Goal: Transaction & Acquisition: Purchase product/service

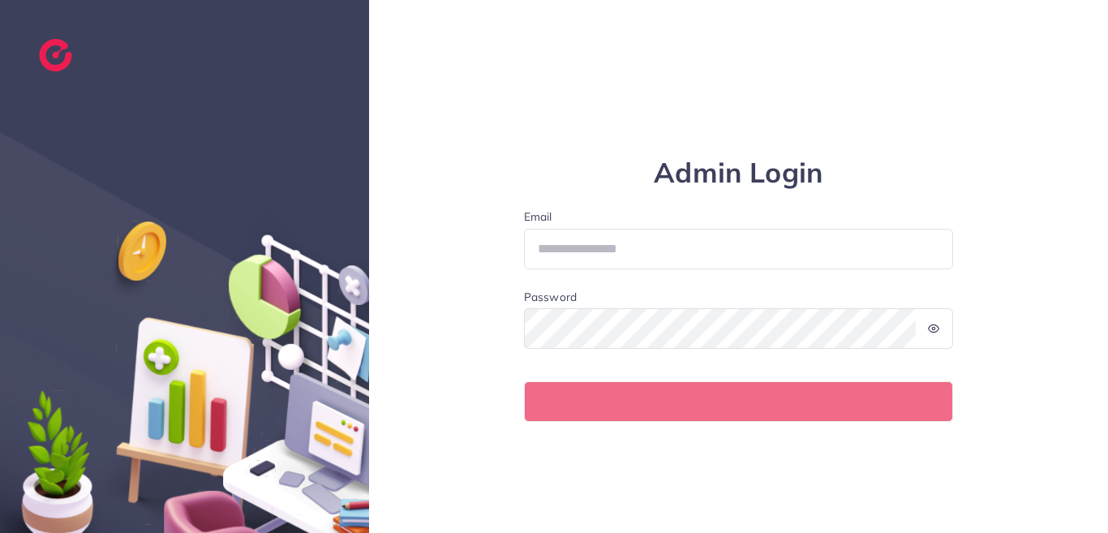
click at [370, 53] on div "Admin Login Email Password" at bounding box center [738, 266] width 739 height 533
click at [443, 54] on div "Admin Login Email Password" at bounding box center [738, 266] width 739 height 533
click at [934, 328] on circle at bounding box center [934, 329] width 3 height 3
click at [933, 329] on icon at bounding box center [934, 328] width 11 height 7
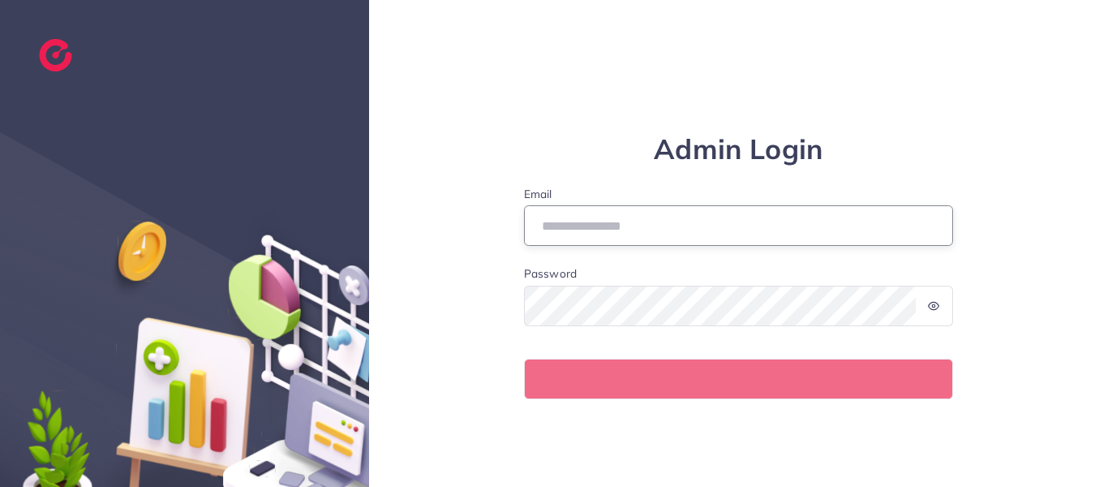
click at [537, 223] on input "Email" at bounding box center [739, 225] width 430 height 41
click at [561, 223] on input "Email" at bounding box center [739, 225] width 430 height 41
click at [576, 227] on input "Email" at bounding box center [739, 225] width 430 height 41
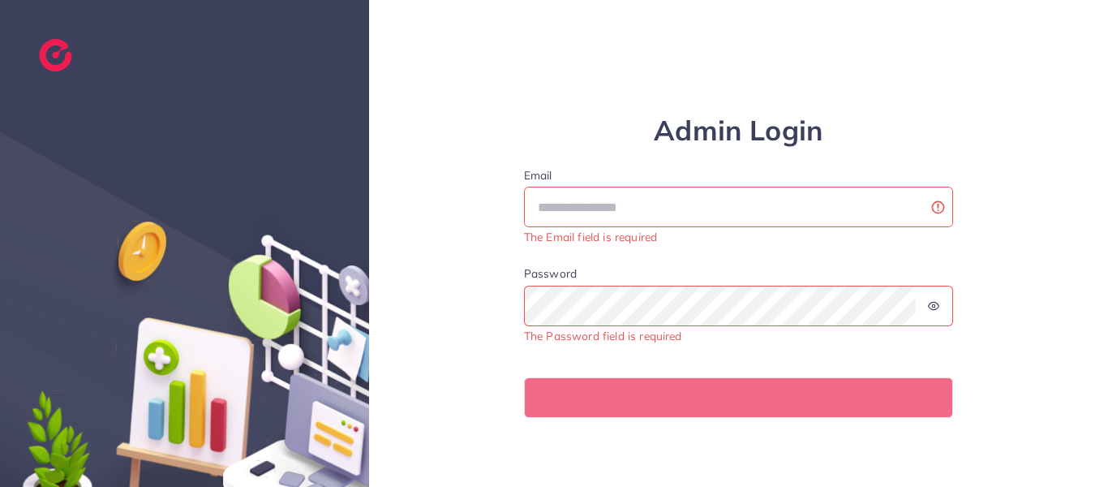
click at [505, 344] on div "Admin Login Email The Email field is required Password The Password field is re…" at bounding box center [739, 243] width 487 height 349
click at [582, 220] on input "Email" at bounding box center [739, 207] width 430 height 41
click at [579, 198] on input "Email" at bounding box center [739, 207] width 430 height 41
click at [889, 346] on form "Email The Email field is required Password The Password field is required" at bounding box center [739, 292] width 430 height 251
click at [612, 111] on div "Admin Login Email The Email field is required Password The Password field is re…" at bounding box center [739, 243] width 487 height 349
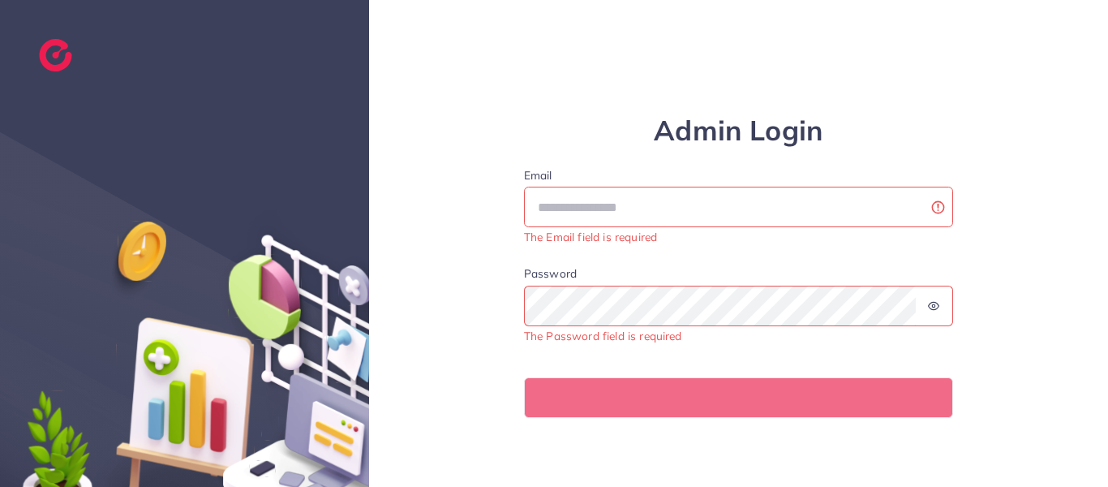
click at [630, 98] on div "Admin Login Email The Email field is required Password The Password field is re…" at bounding box center [739, 243] width 487 height 349
click at [565, 213] on input "Email" at bounding box center [739, 207] width 430 height 41
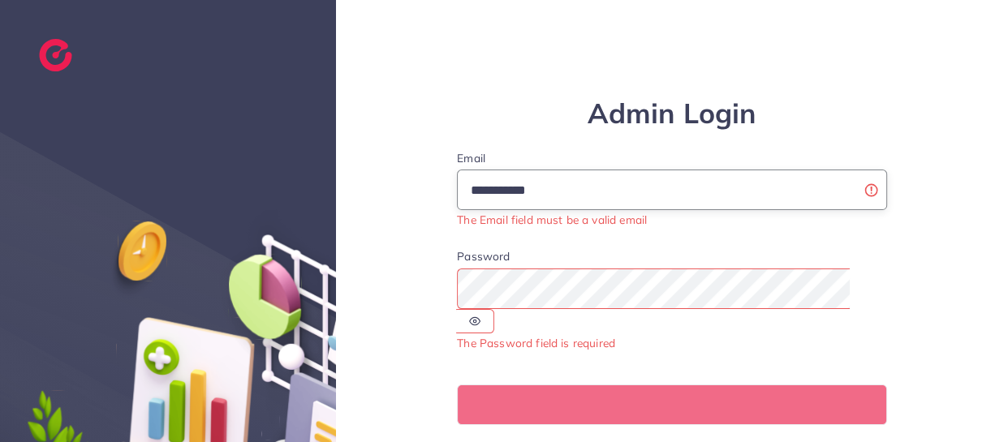
click at [545, 194] on input "**********" at bounding box center [672, 190] width 430 height 41
click at [563, 191] on input "**********" at bounding box center [672, 190] width 430 height 41
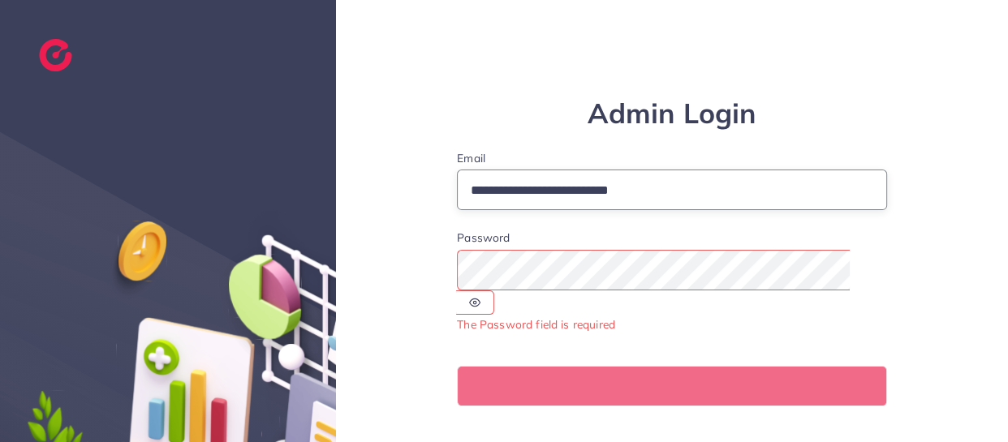
type input "**********"
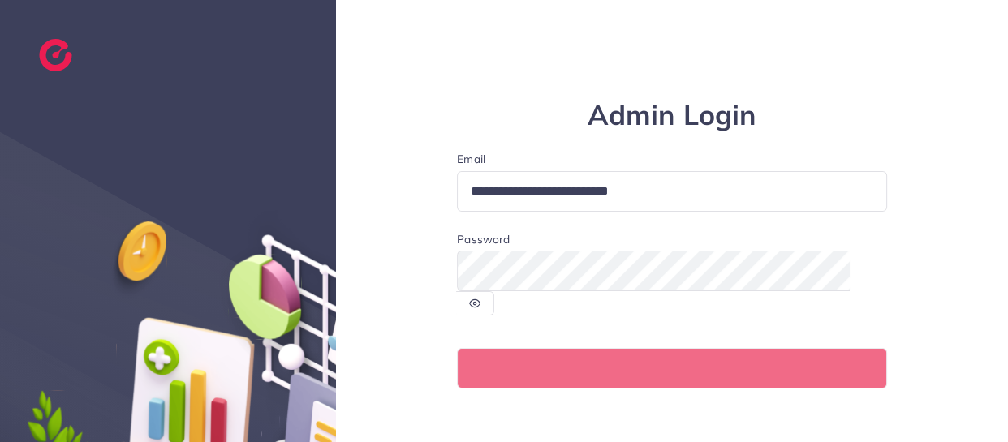
click at [476, 303] on circle at bounding box center [474, 304] width 3 height 3
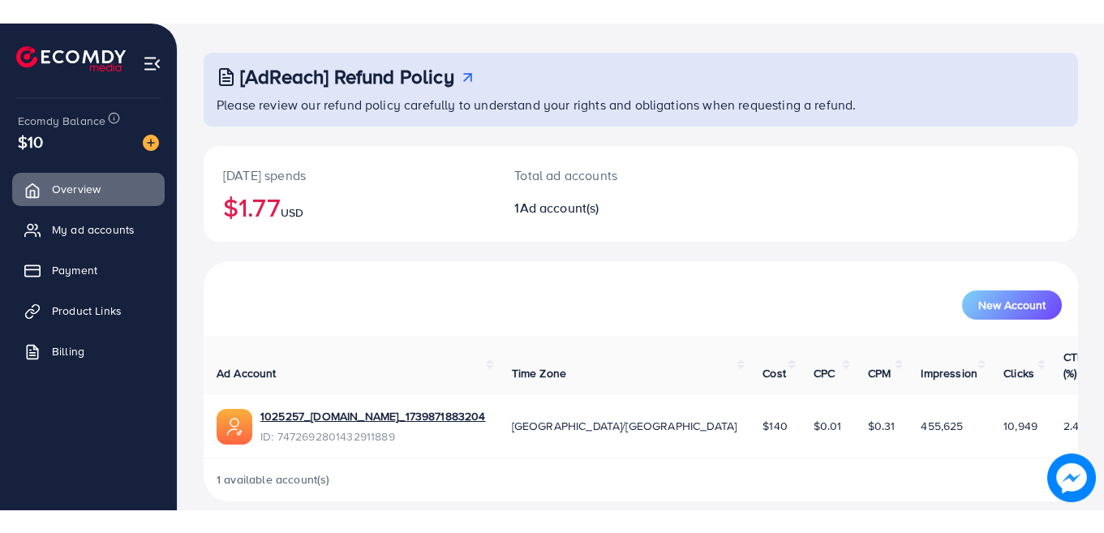
scroll to position [25, 0]
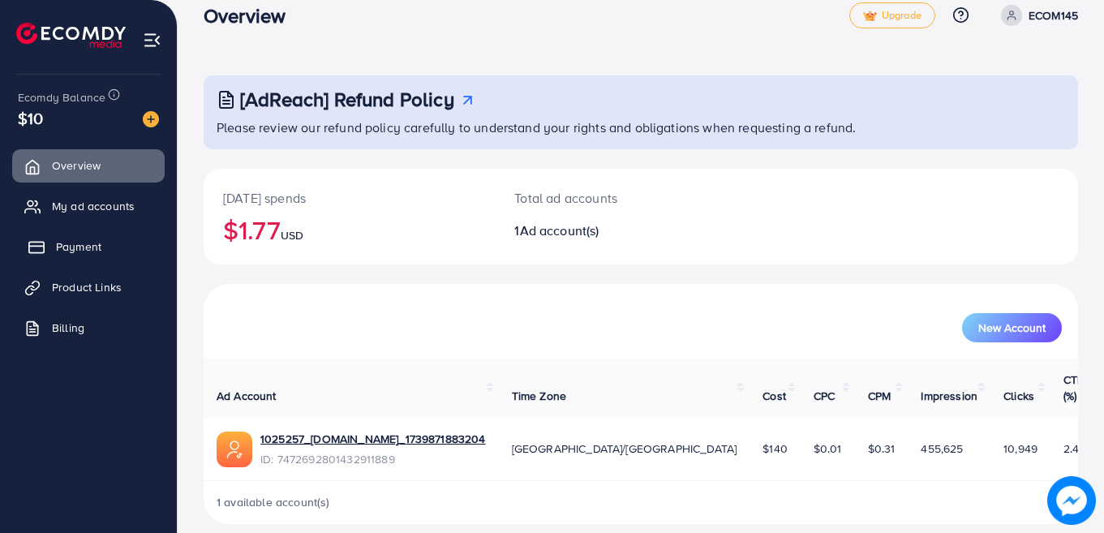
click at [86, 245] on span "Payment" at bounding box center [78, 246] width 45 height 16
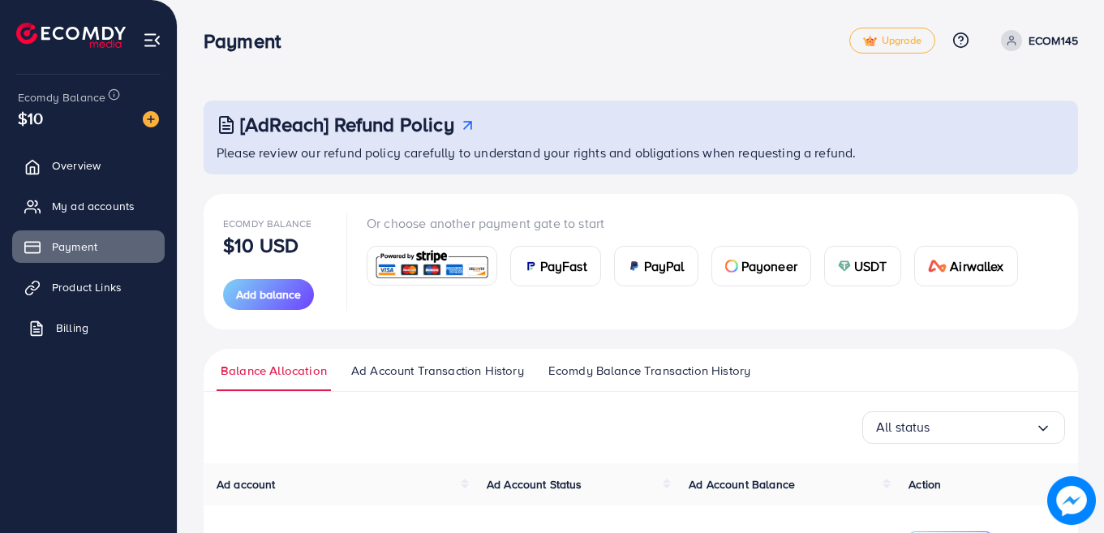
click at [66, 327] on span "Billing" at bounding box center [72, 328] width 32 height 16
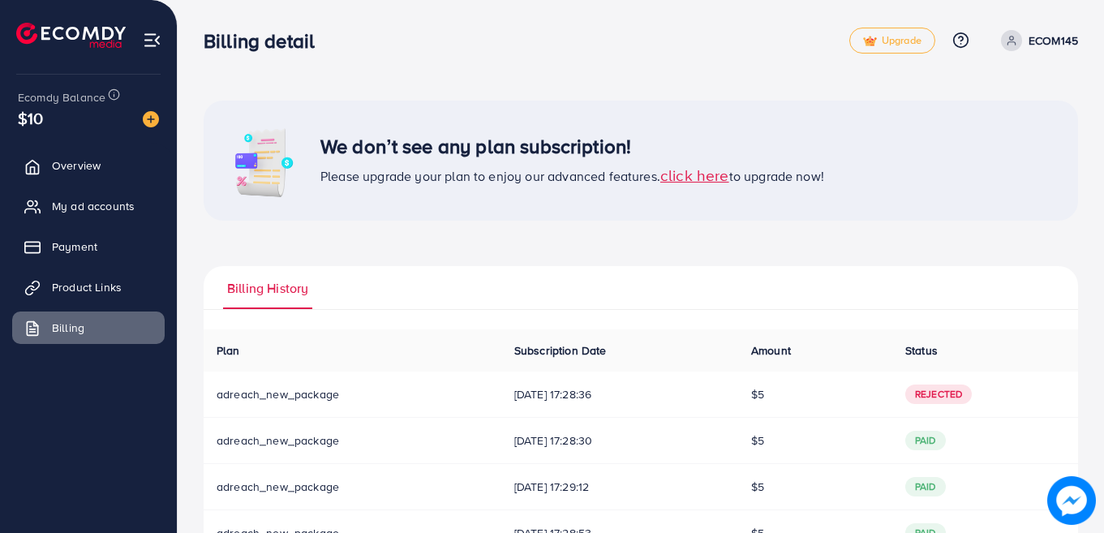
click at [690, 174] on span "click here" at bounding box center [694, 175] width 69 height 22
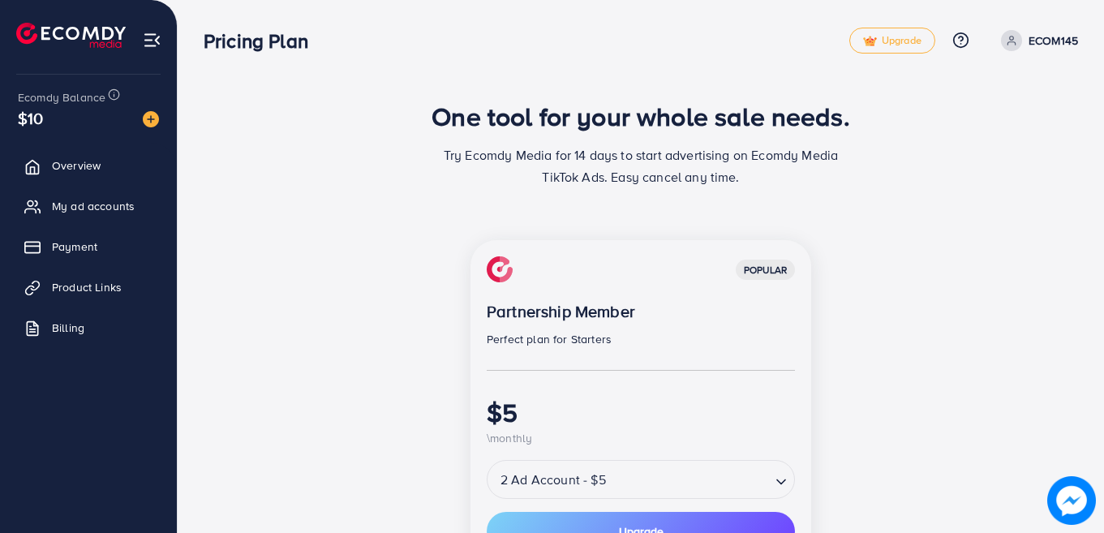
drag, startPoint x: 841, startPoint y: 211, endPoint x: 833, endPoint y: 179, distance: 32.7
click at [833, 179] on div "One tool for your whole sale needs. Try Ecomdy Media for 14 days to start adver…" at bounding box center [641, 506] width 874 height 811
click at [1080, 370] on div "One tool for your whole sale needs. Try Ecomdy Media for 14 days to start adver…" at bounding box center [641, 469] width 926 height 938
click at [1100, 369] on div "One tool for your whole sale needs. Try Ecomdy Media for 14 days to start adver…" at bounding box center [641, 469] width 926 height 938
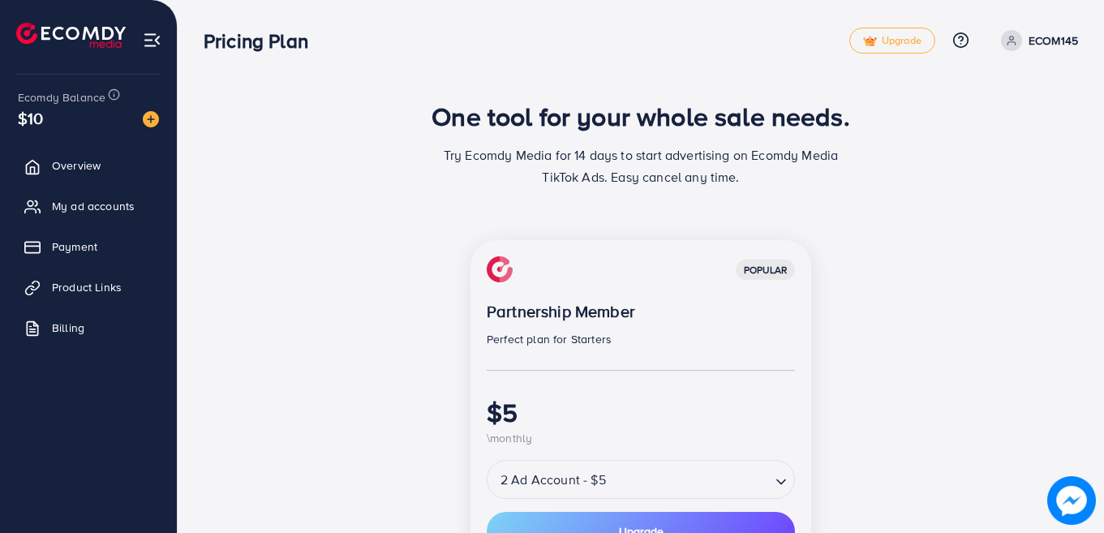
click at [1100, 369] on div "One tool for your whole sale needs. Try Ecomdy Media for 14 days to start adver…" at bounding box center [641, 469] width 926 height 938
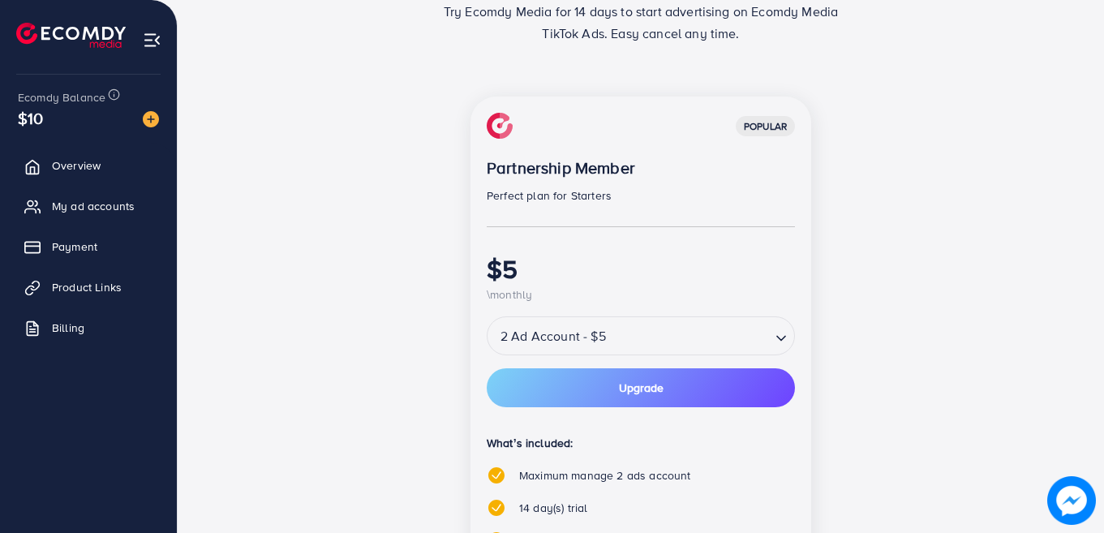
scroll to position [174, 0]
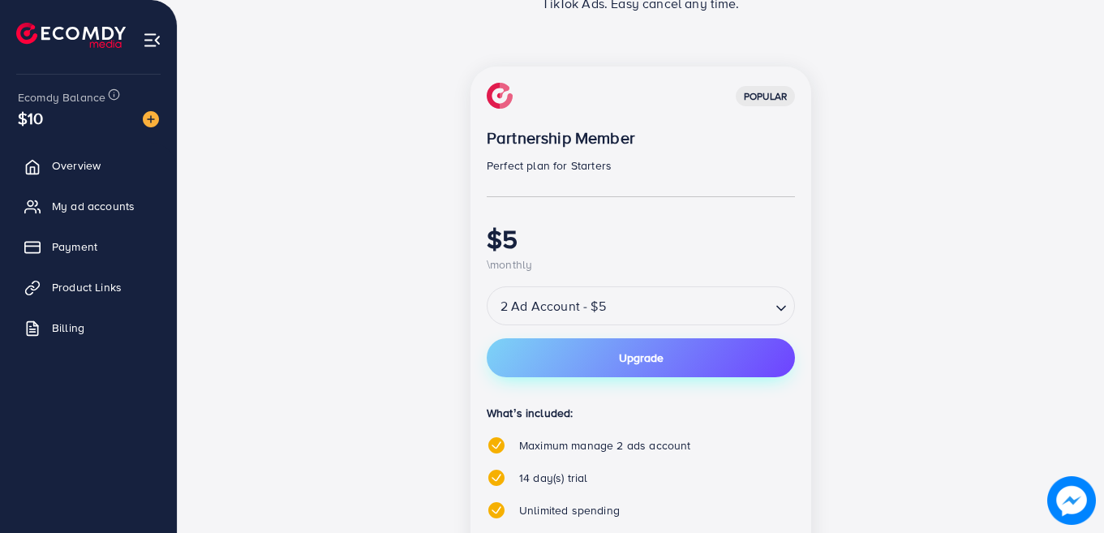
click at [741, 358] on button "Upgrade" at bounding box center [641, 357] width 308 height 39
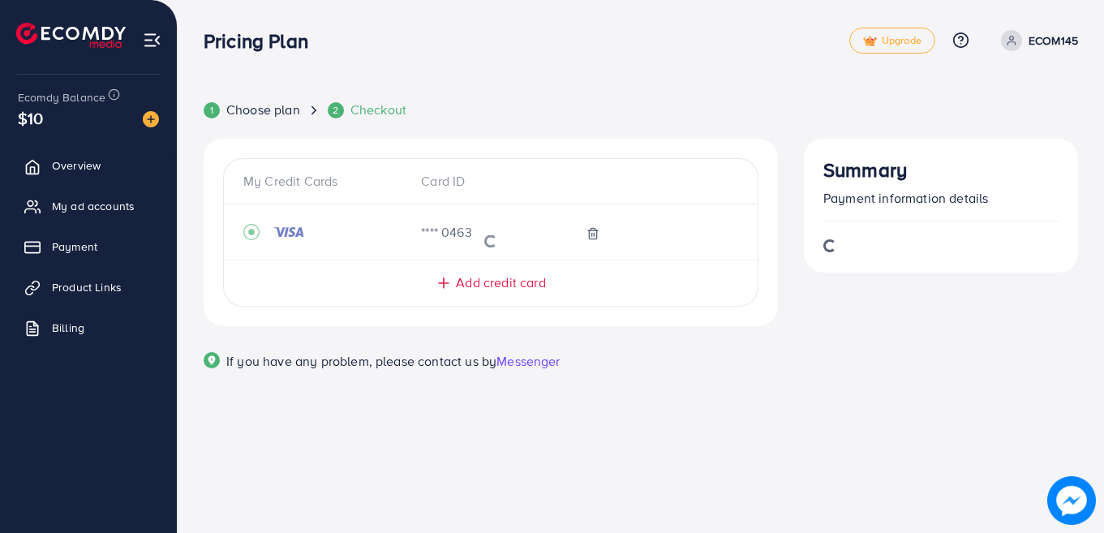
scroll to position [0, 0]
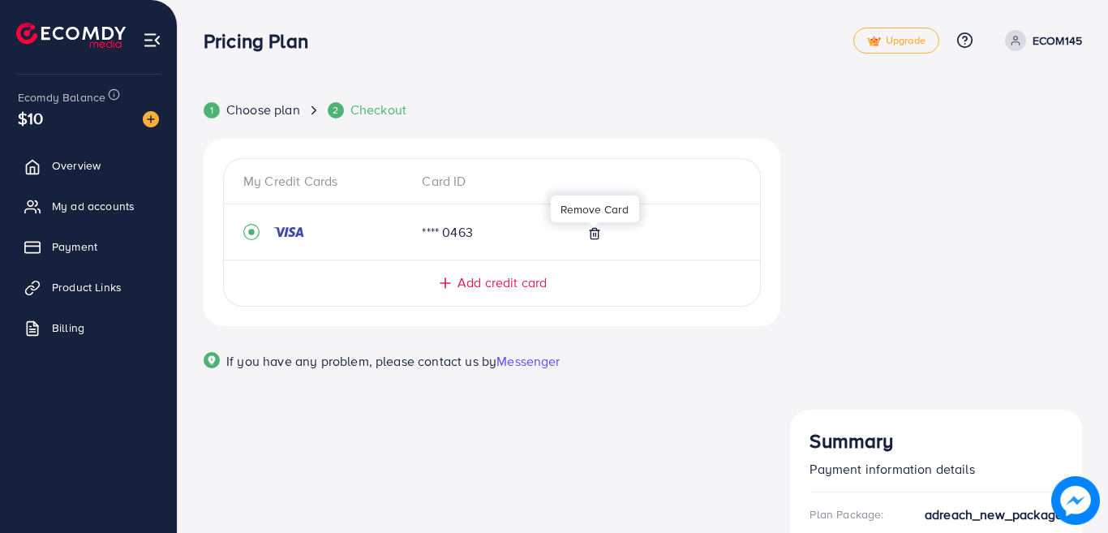
click at [594, 234] on line at bounding box center [594, 234] width 0 height 3
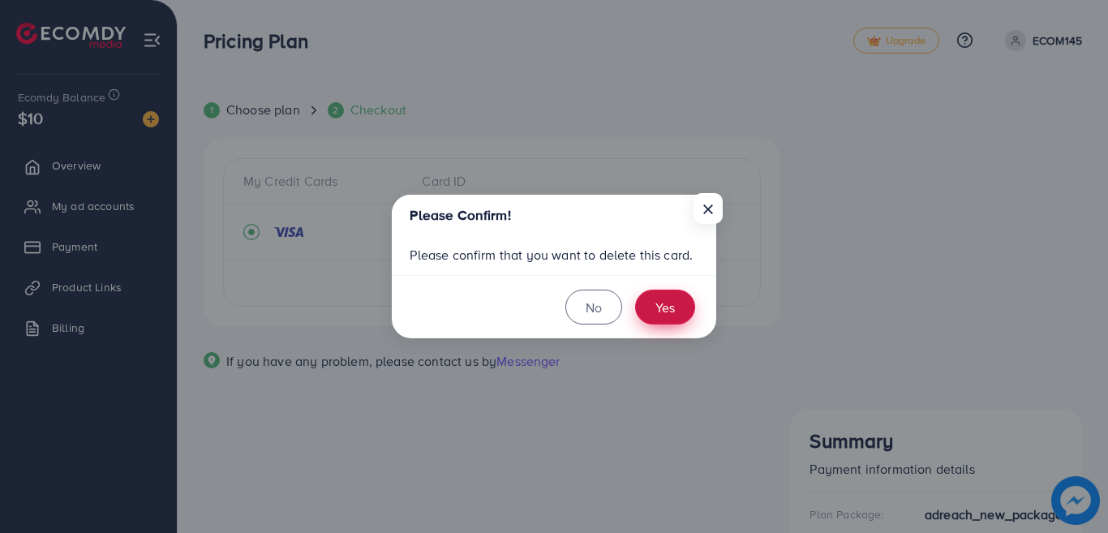
click at [659, 317] on button "Yes" at bounding box center [665, 307] width 60 height 35
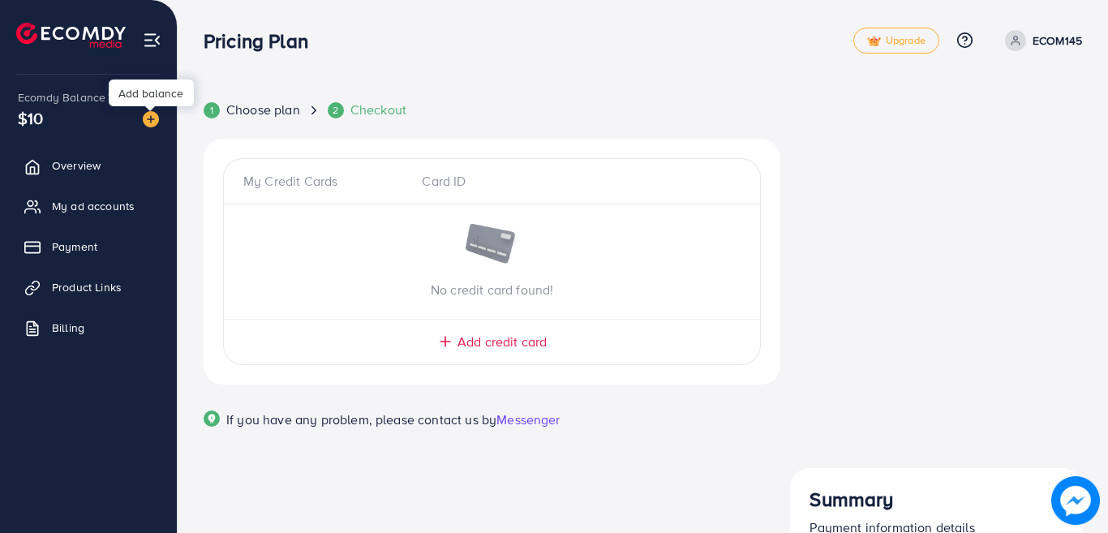
click at [146, 114] on img at bounding box center [151, 119] width 16 height 16
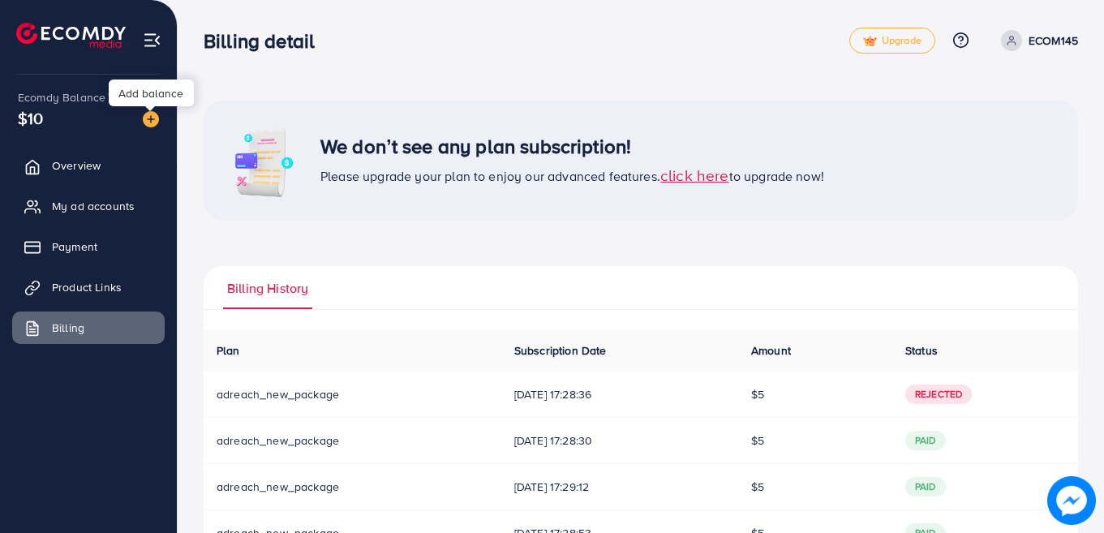
click at [155, 116] on img at bounding box center [151, 119] width 16 height 16
click at [148, 116] on img at bounding box center [151, 119] width 16 height 16
click at [51, 243] on link "Payment" at bounding box center [88, 246] width 153 height 32
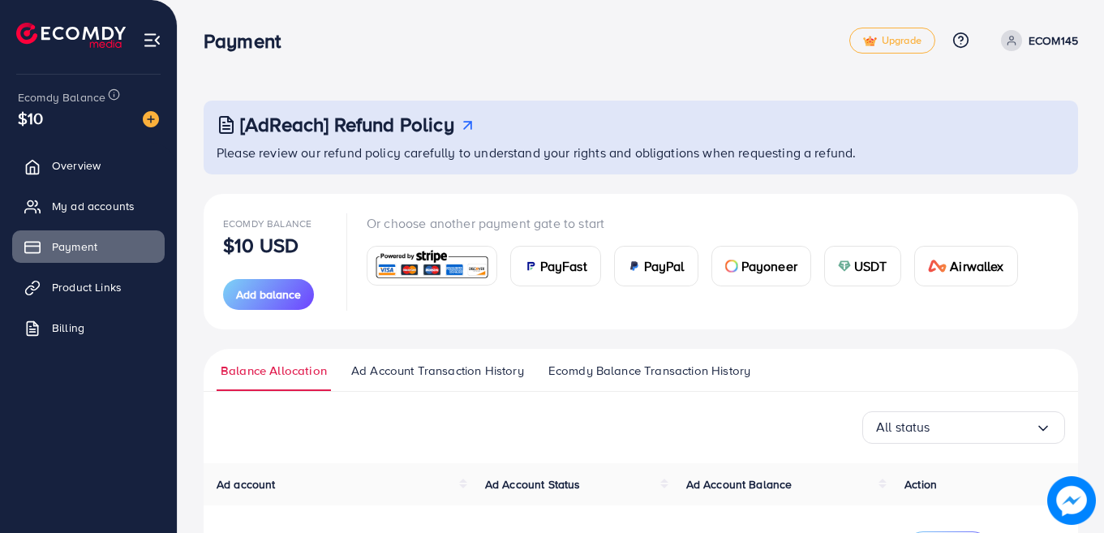
click at [547, 277] on div "PayFast" at bounding box center [555, 266] width 89 height 39
click at [548, 268] on span "PayFast" at bounding box center [563, 265] width 47 height 19
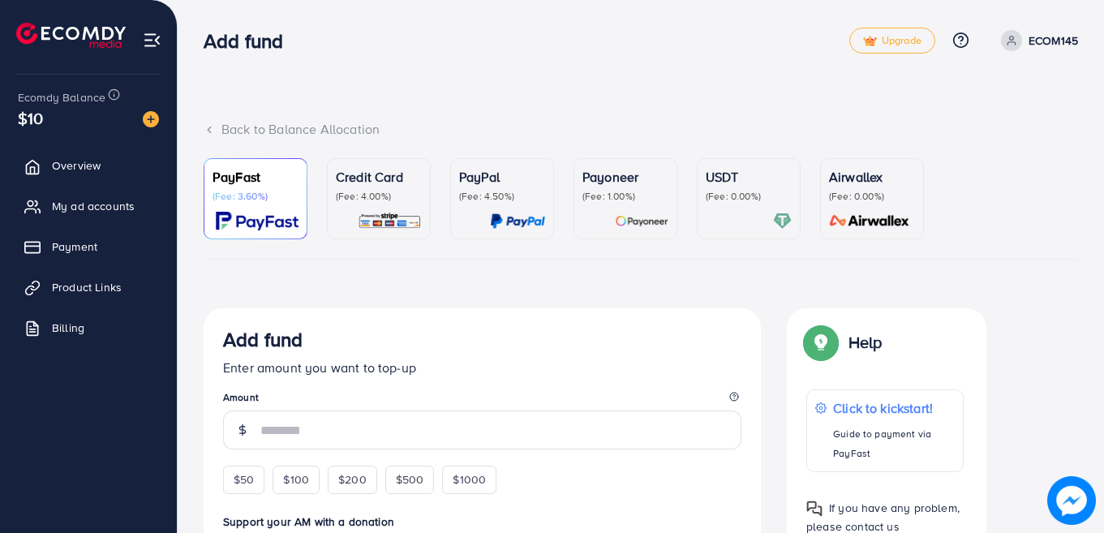
scroll to position [466, 0]
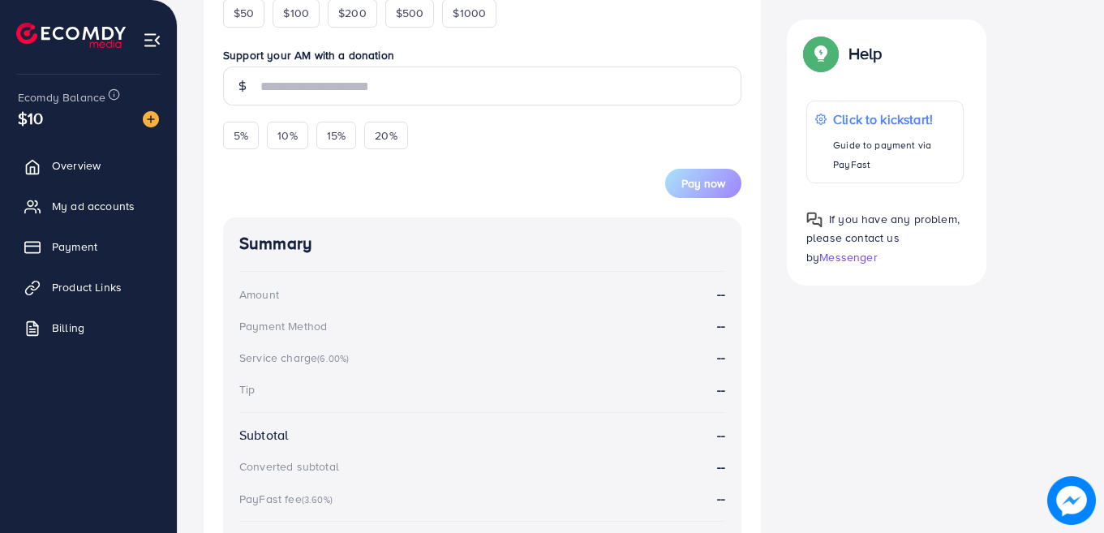
click at [1102, 155] on div "Back to Balance Allocation PayFast (Fee: 3.60%) Credit Card (Fee: 4.00%) PayPal…" at bounding box center [641, 115] width 926 height 1162
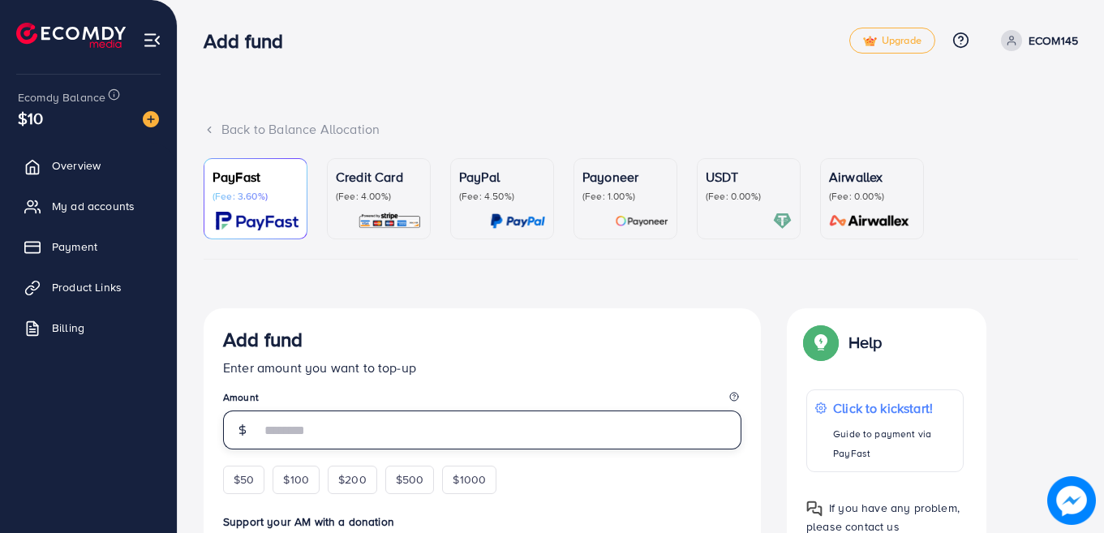
click at [435, 436] on input "number" at bounding box center [500, 429] width 481 height 39
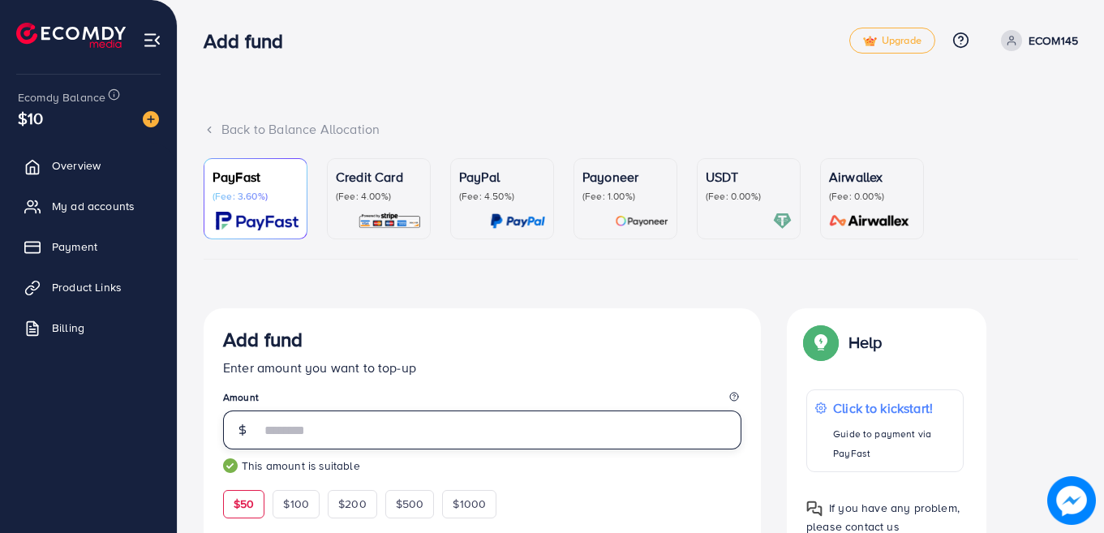
type input "**"
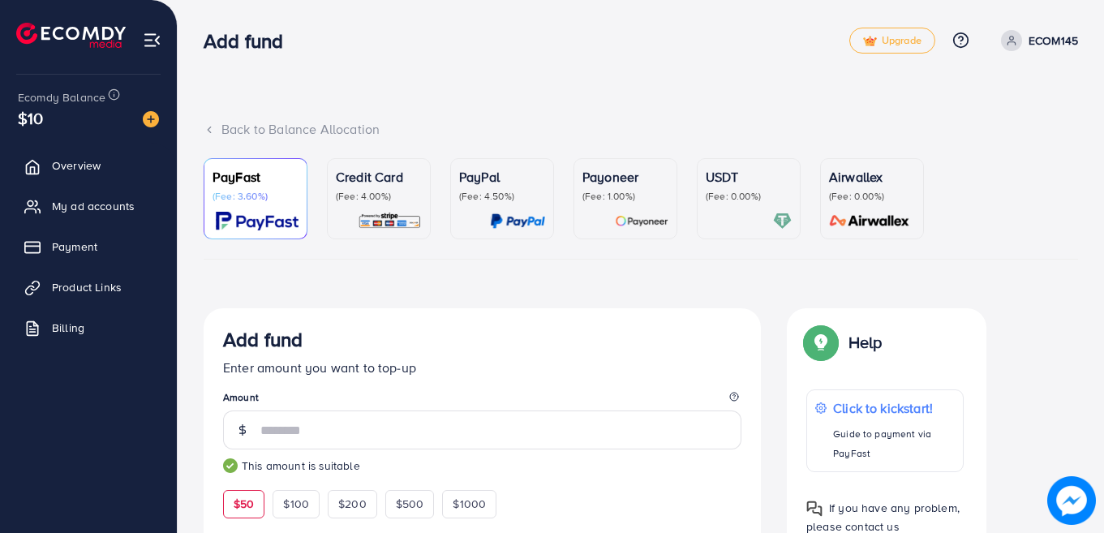
drag, startPoint x: 705, startPoint y: 307, endPoint x: 694, endPoint y: 265, distance: 42.7
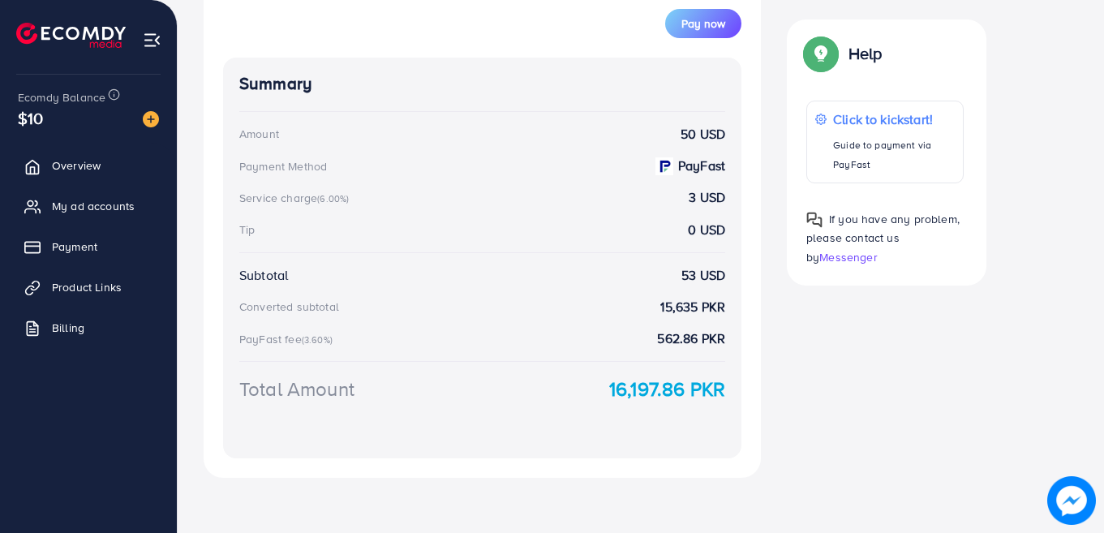
scroll to position [654, 0]
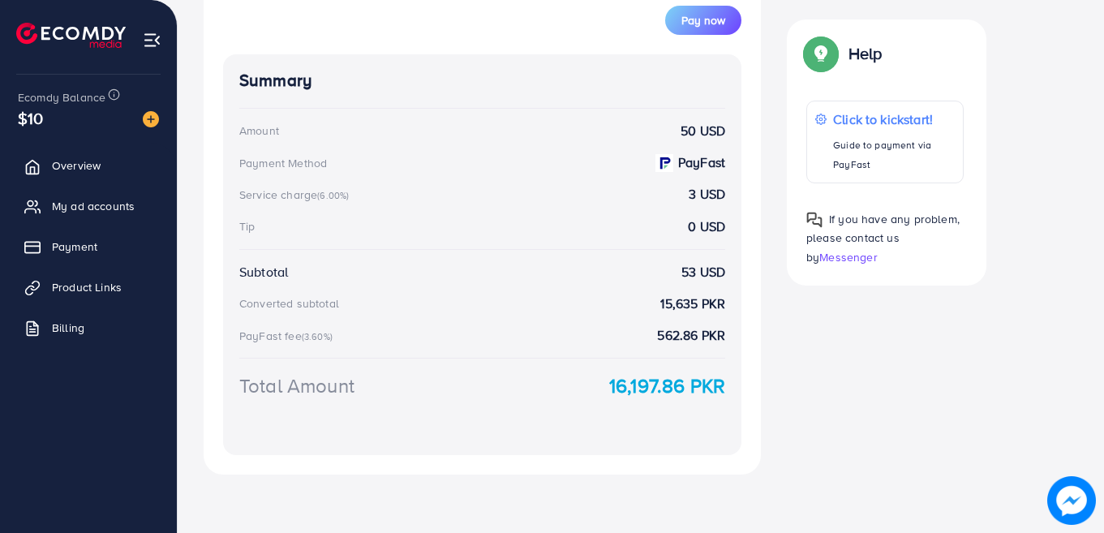
click at [879, 399] on div "Add fund Enter amount you want to top-up Amount ** This amount is suitable $50 …" at bounding box center [641, 64] width 900 height 820
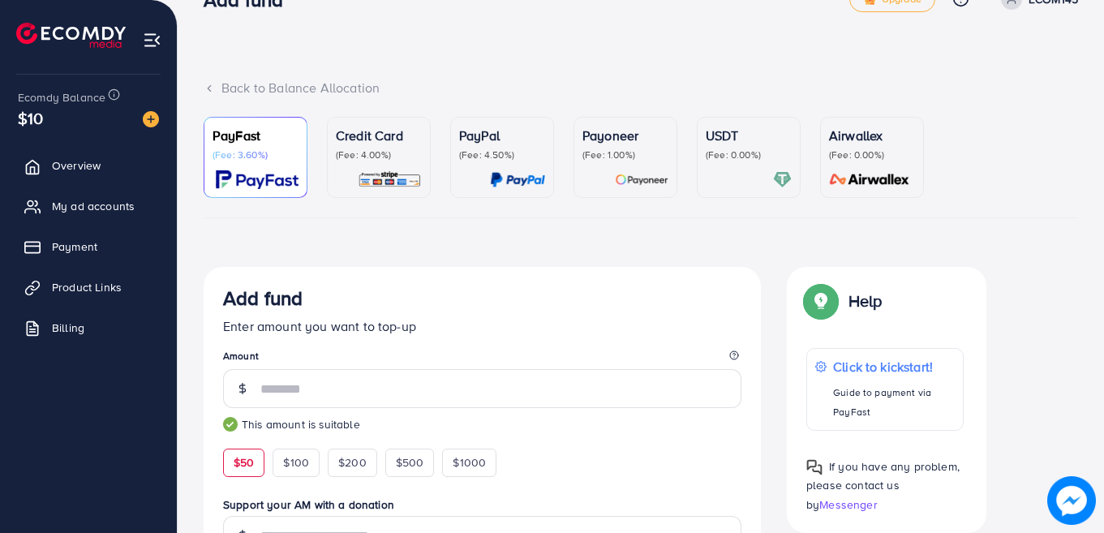
scroll to position [0, 0]
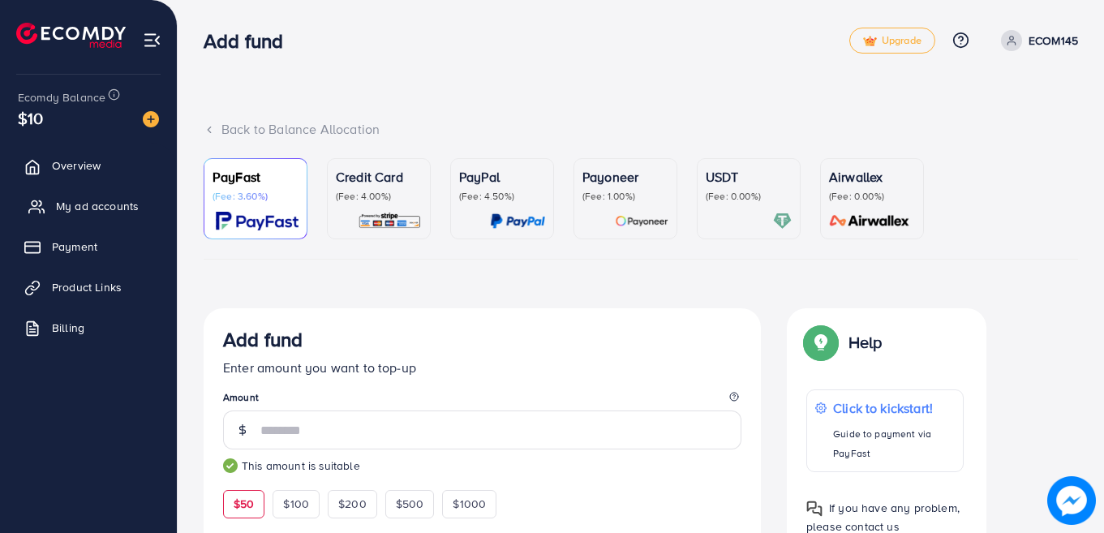
click at [66, 205] on span "My ad accounts" at bounding box center [97, 206] width 83 height 16
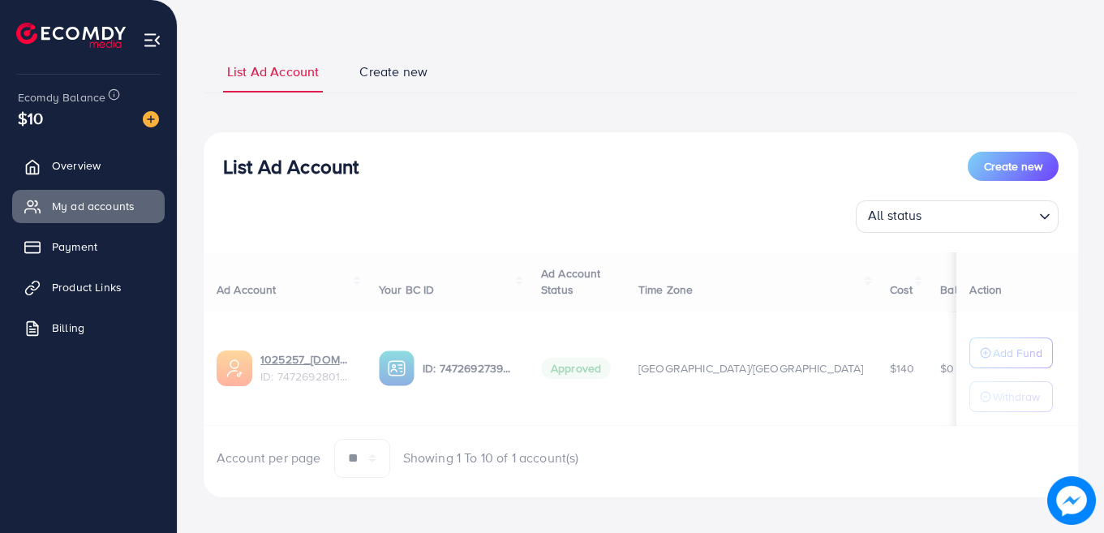
scroll to position [80, 0]
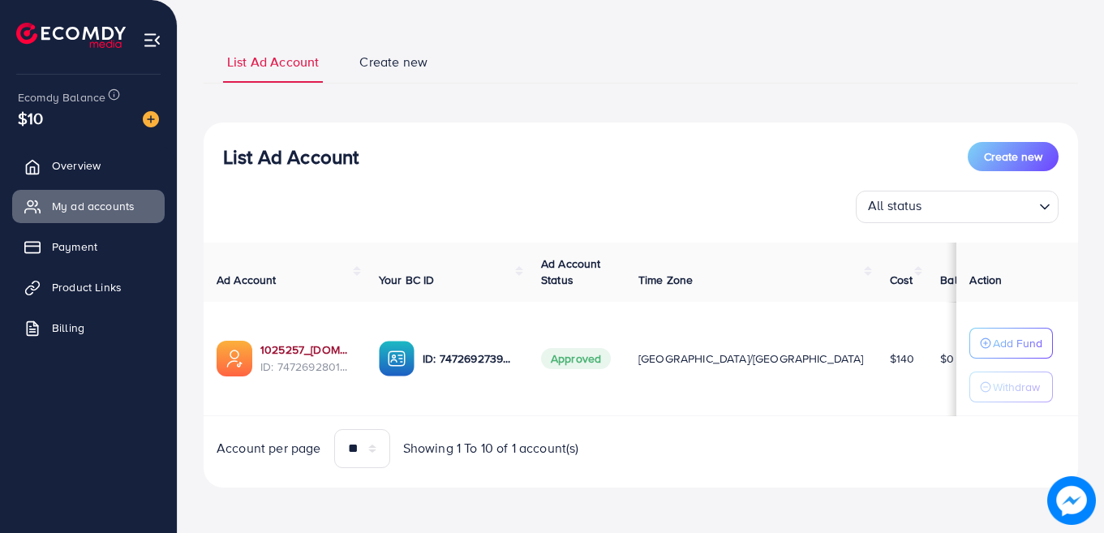
click at [284, 346] on link "1025257_[DOMAIN_NAME]_1739871883204" at bounding box center [306, 350] width 92 height 16
